Goal: Check status: Check status

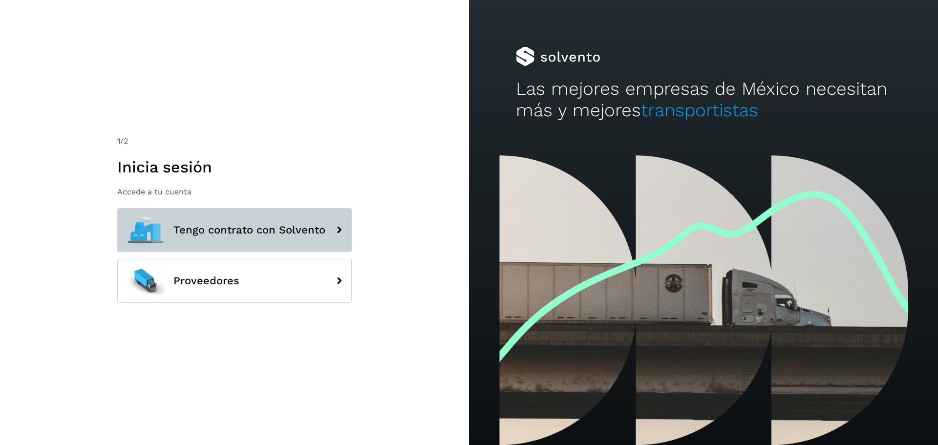
click at [223, 236] on button "Tengo contrato con Solvento" at bounding box center [234, 230] width 235 height 44
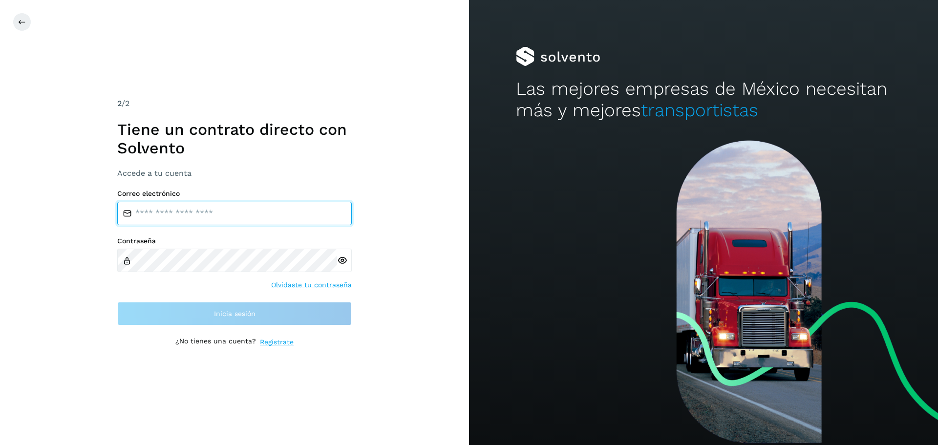
type input "**********"
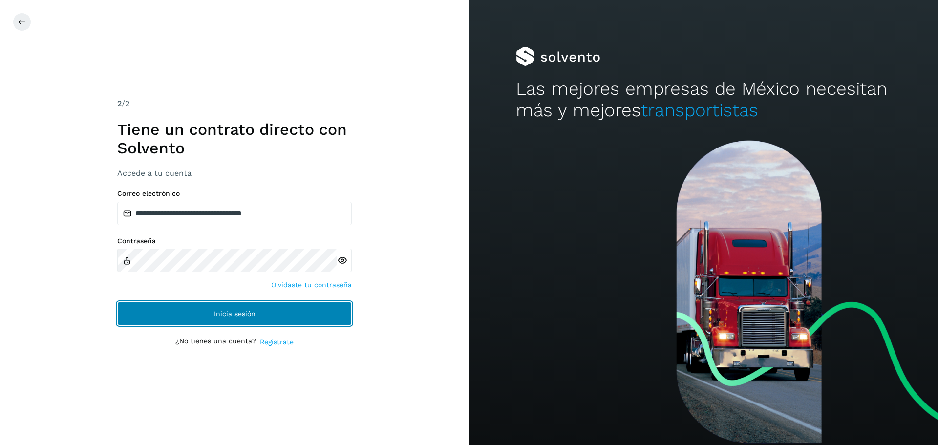
click at [175, 316] on button "Inicia sesión" at bounding box center [234, 313] width 235 height 23
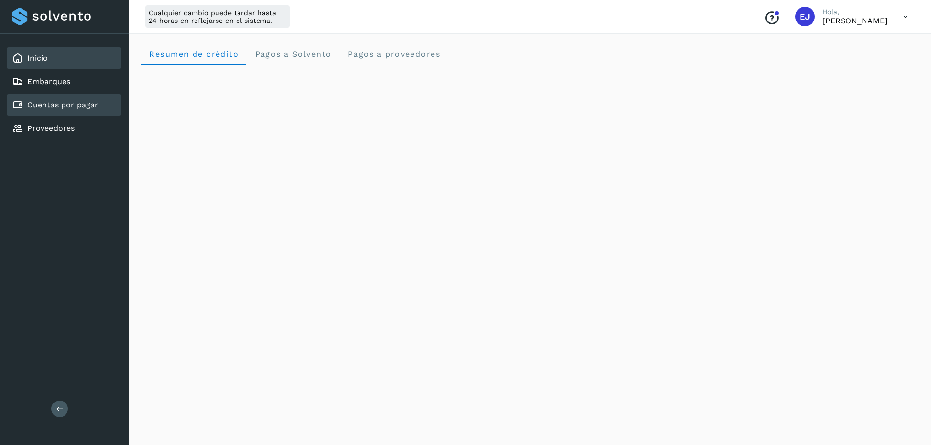
click at [55, 104] on link "Cuentas por pagar" at bounding box center [62, 104] width 71 height 9
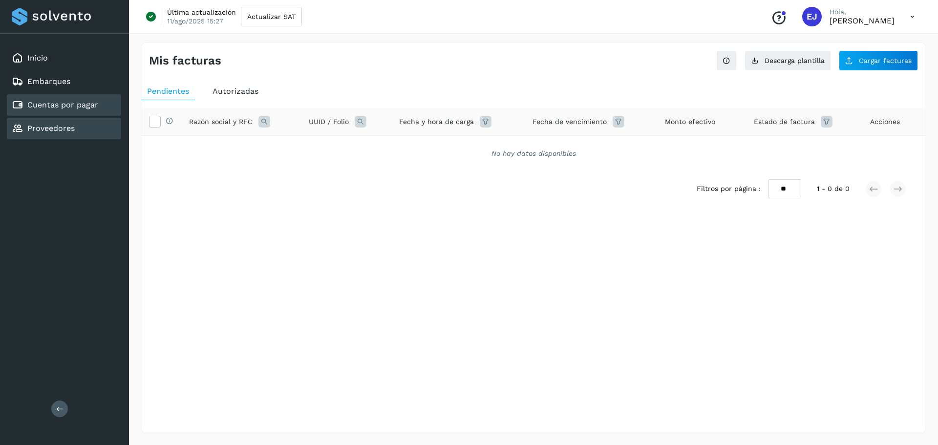
click at [65, 133] on link "Proveedores" at bounding box center [50, 128] width 47 height 9
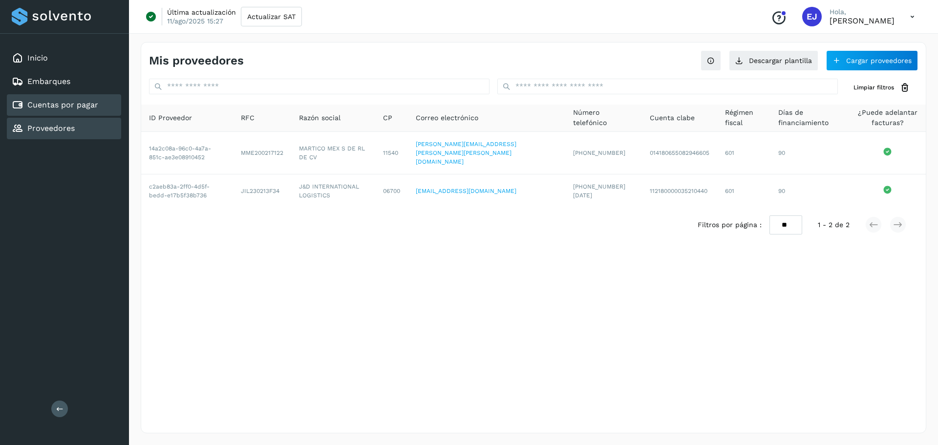
click at [58, 112] on div "Cuentas por pagar" at bounding box center [64, 104] width 114 height 21
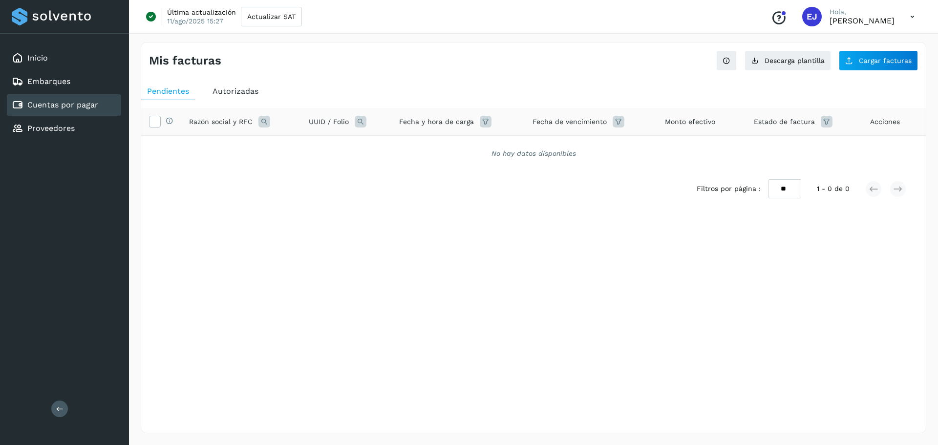
click at [217, 92] on span "Autorizadas" at bounding box center [236, 90] width 46 height 9
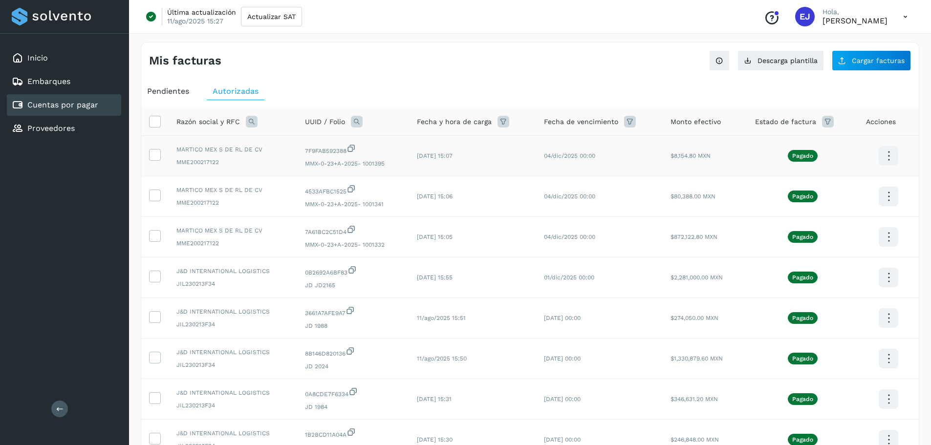
click at [884, 156] on icon at bounding box center [888, 156] width 23 height 23
click at [842, 130] on button "Ver Detalle" at bounding box center [839, 127] width 116 height 19
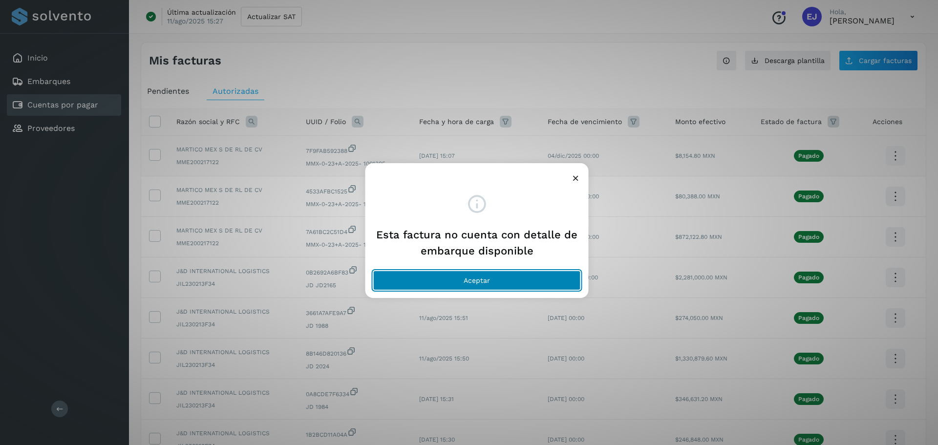
click at [460, 276] on button "Aceptar" at bounding box center [477, 281] width 208 height 20
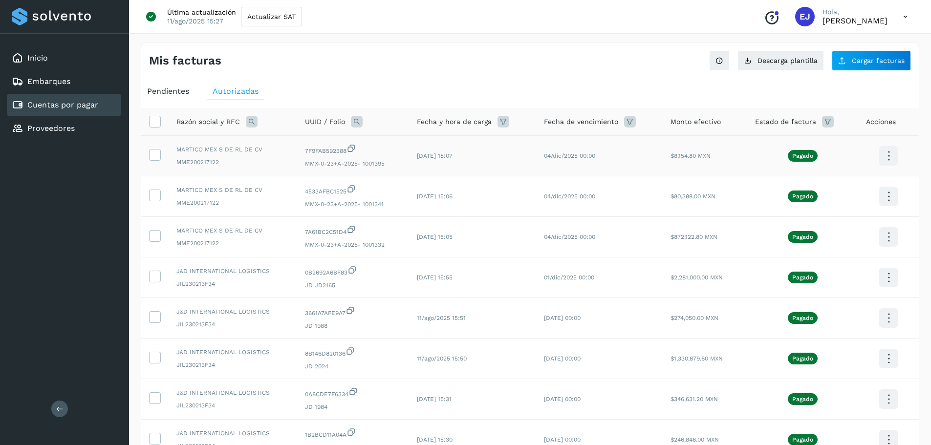
click at [892, 149] on icon at bounding box center [888, 156] width 23 height 23
click at [812, 189] on button "CEP" at bounding box center [839, 184] width 116 height 19
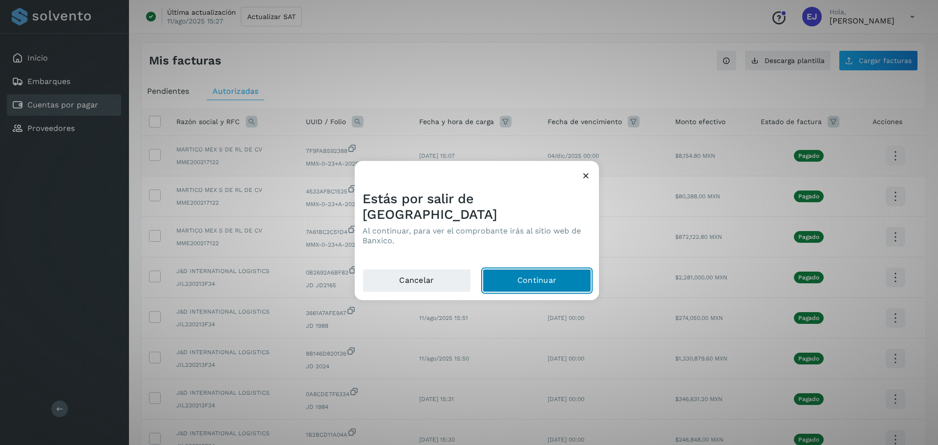
drag, startPoint x: 508, startPoint y: 277, endPoint x: 652, endPoint y: 164, distance: 183.1
click at [639, 169] on div "Estás por salir de Solvento Al continuar, para ver el comprobante irás al sitio…" at bounding box center [469, 222] width 938 height 445
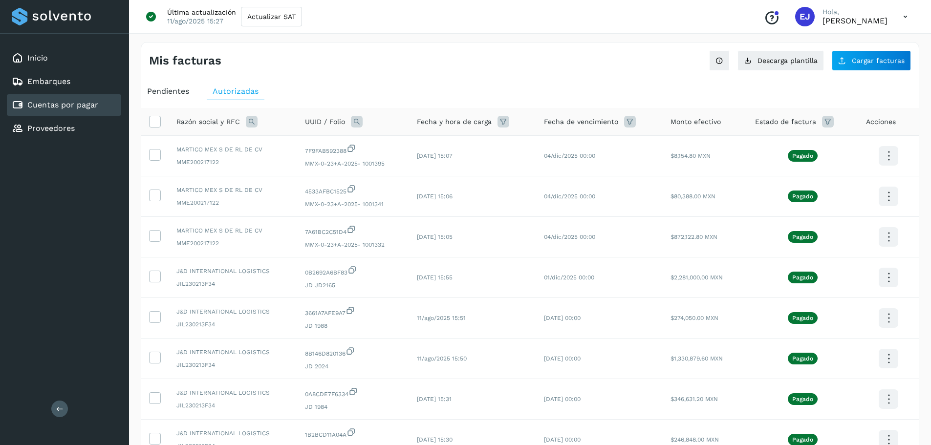
drag, startPoint x: 885, startPoint y: 156, endPoint x: 878, endPoint y: 158, distance: 7.0
click at [884, 156] on icon at bounding box center [888, 156] width 23 height 23
drag, startPoint x: 670, startPoint y: 95, endPoint x: 617, endPoint y: 81, distance: 55.1
click at [670, 95] on div at bounding box center [465, 222] width 931 height 445
